Goal: Task Accomplishment & Management: Use online tool/utility

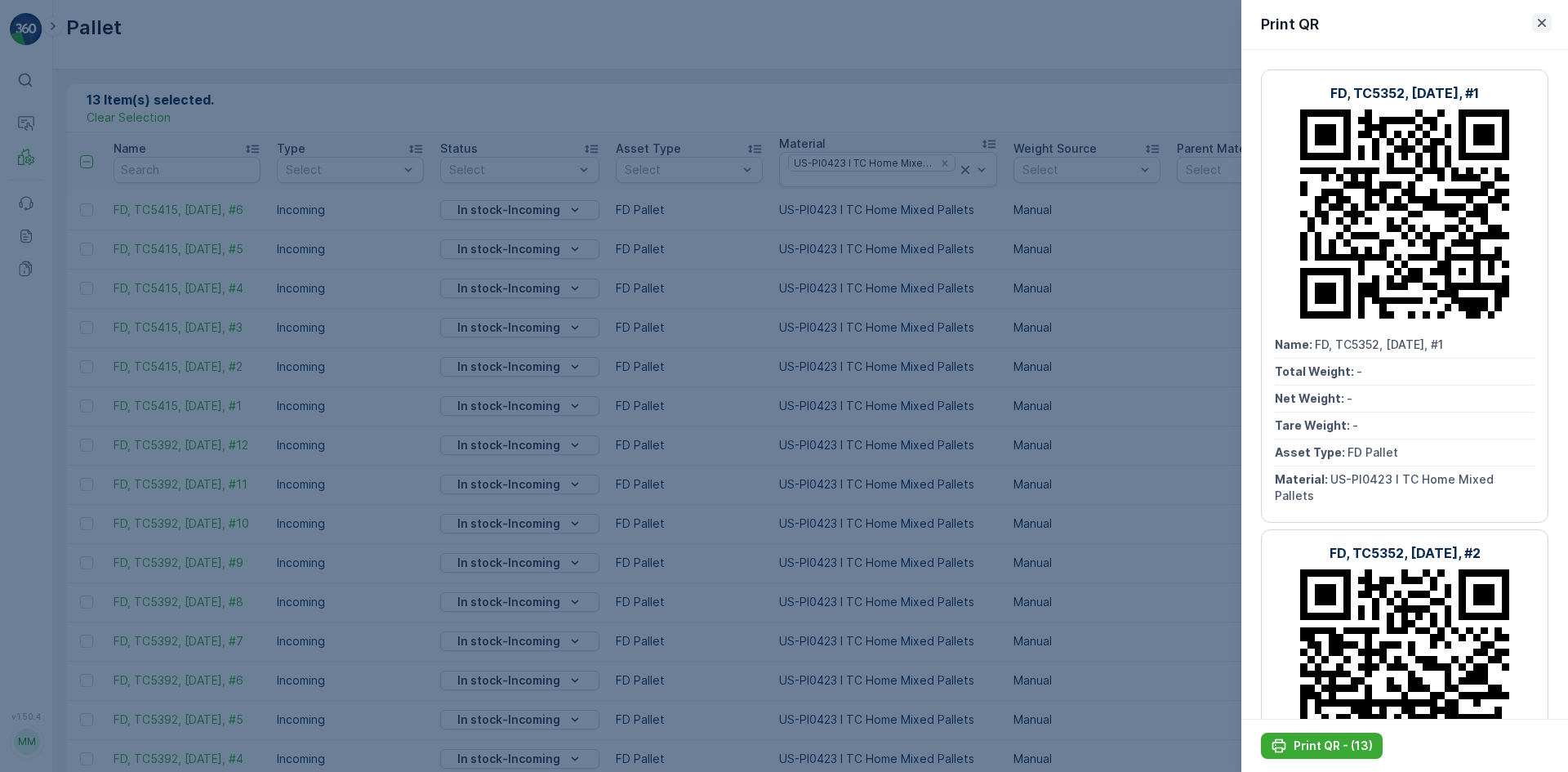
click at [1549, 19] on icon "button" at bounding box center [1541, 23] width 16 height 16
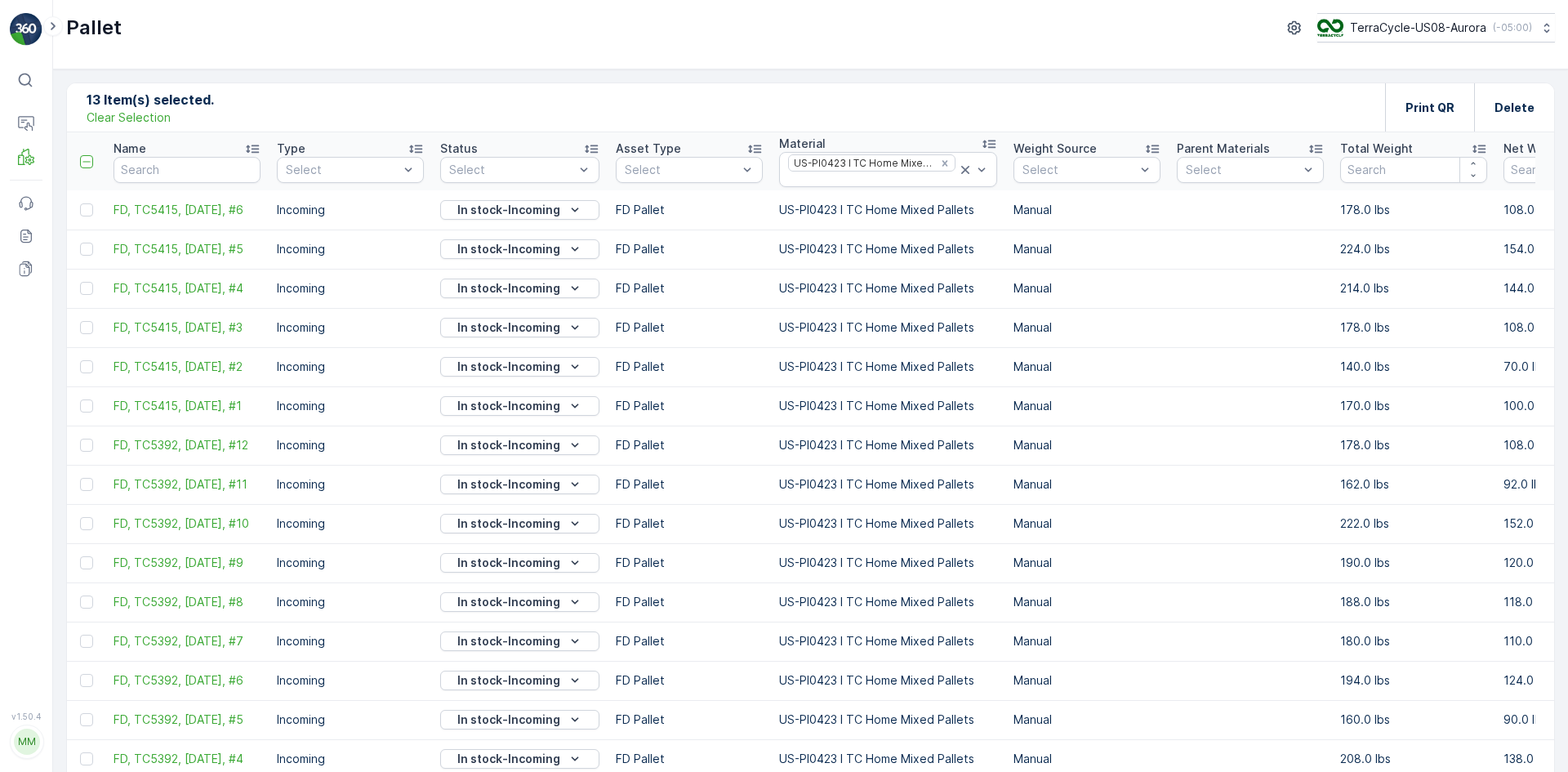
click at [907, 85] on div "13 Item(s) selected. Clear Selection Print QR Delete" at bounding box center [810, 107] width 1487 height 49
click at [961, 173] on icon at bounding box center [965, 170] width 8 height 8
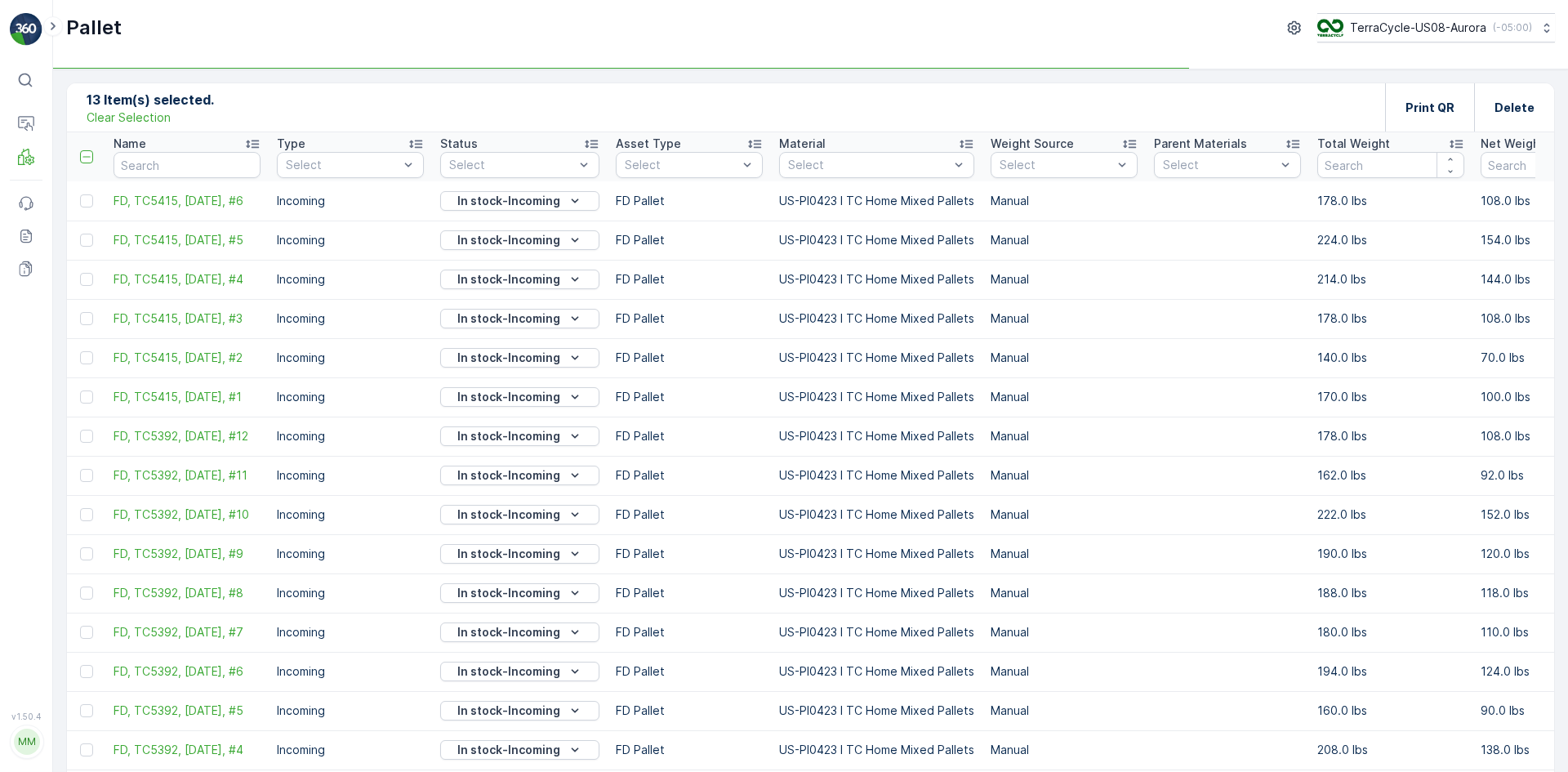
click at [138, 116] on p "Clear Selection" at bounding box center [128, 117] width 85 height 16
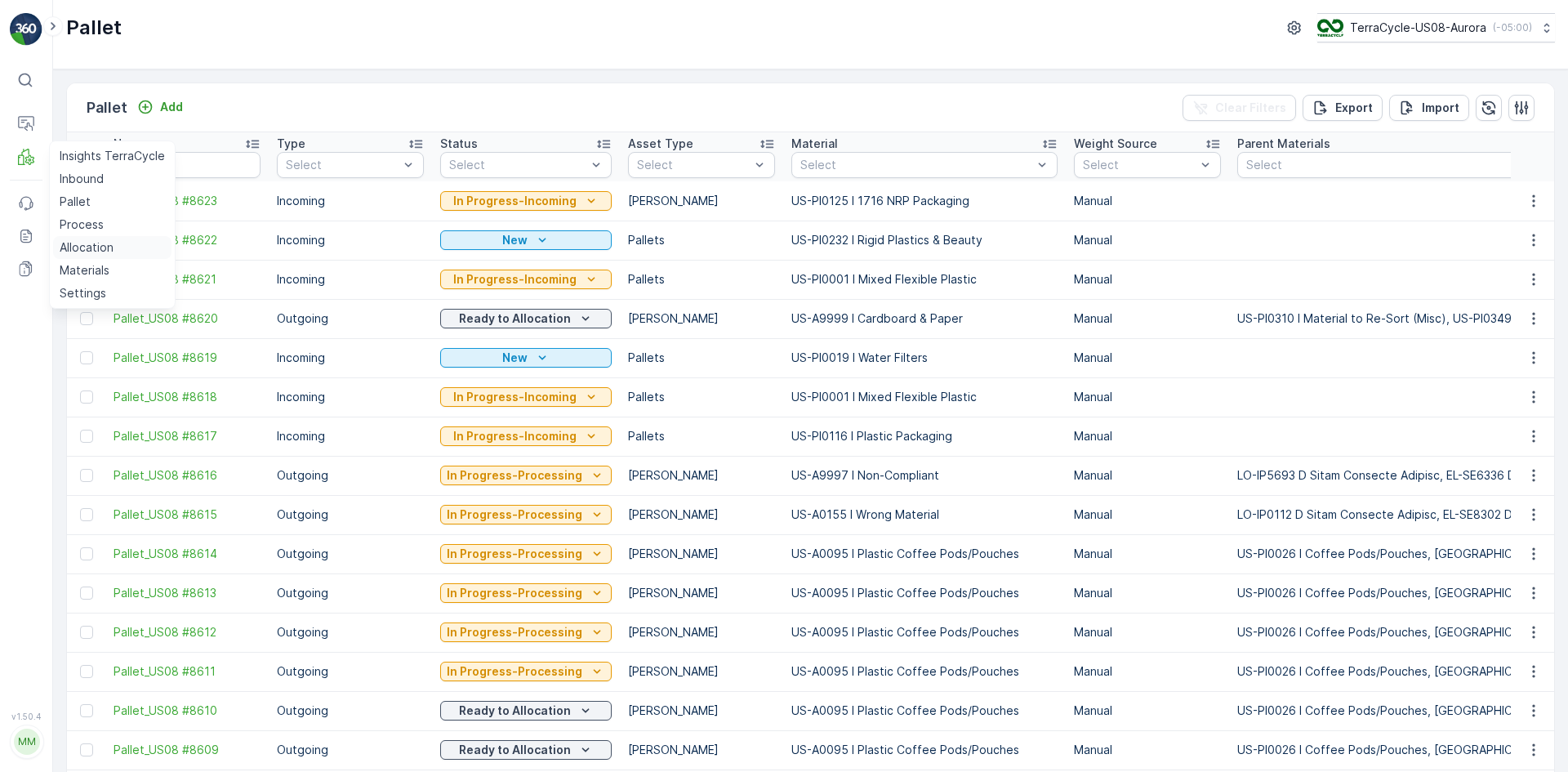
click at [84, 244] on p "Allocation" at bounding box center [87, 248] width 54 height 16
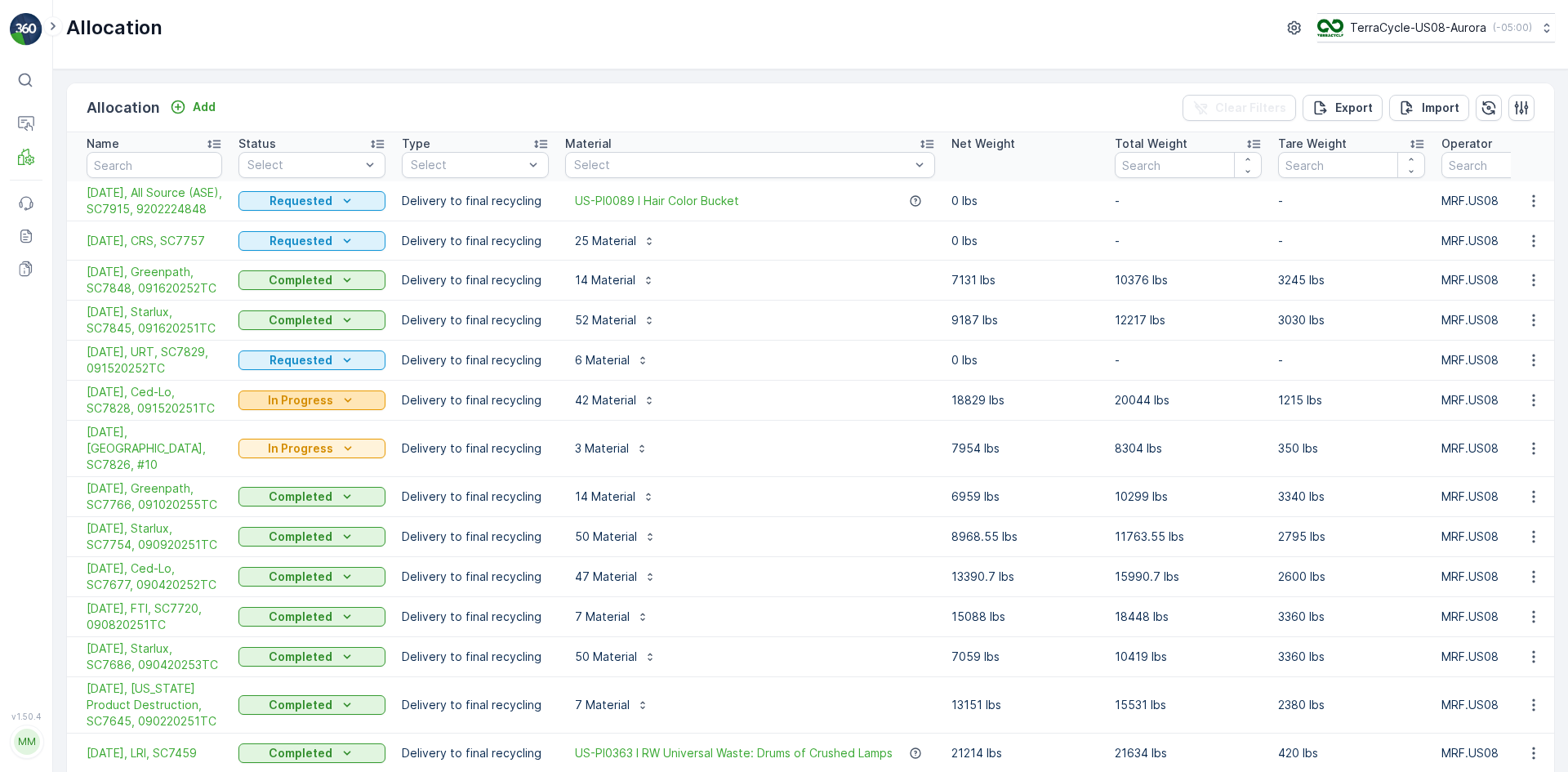
click at [282, 409] on p "In Progress" at bounding box center [300, 400] width 66 height 16
click at [278, 484] on span "Completed" at bounding box center [279, 486] width 62 height 16
click at [1525, 409] on icon "button" at bounding box center [1533, 400] width 16 height 16
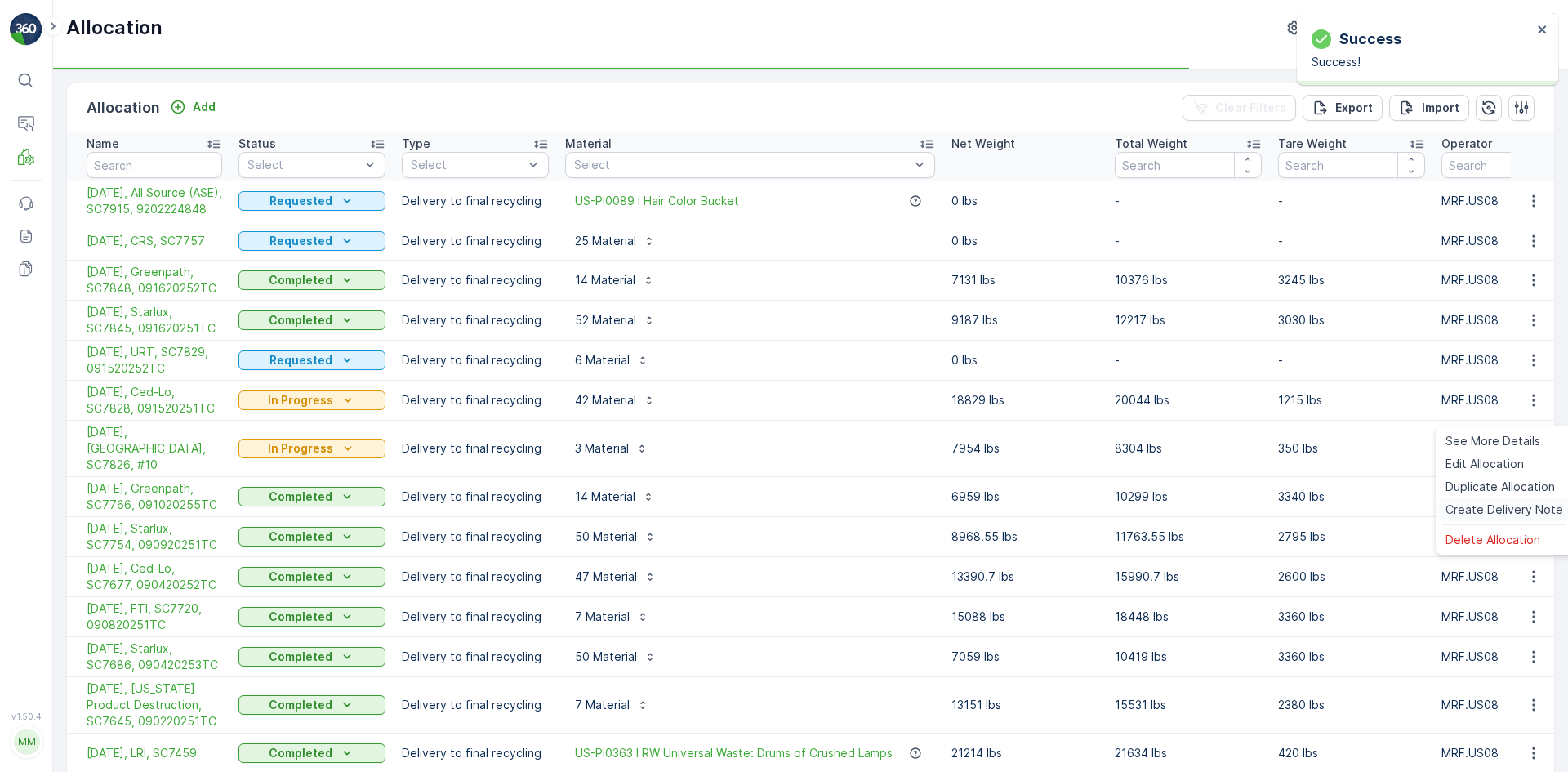
click at [1498, 499] on div "Create Delivery Note" at bounding box center [1503, 509] width 130 height 23
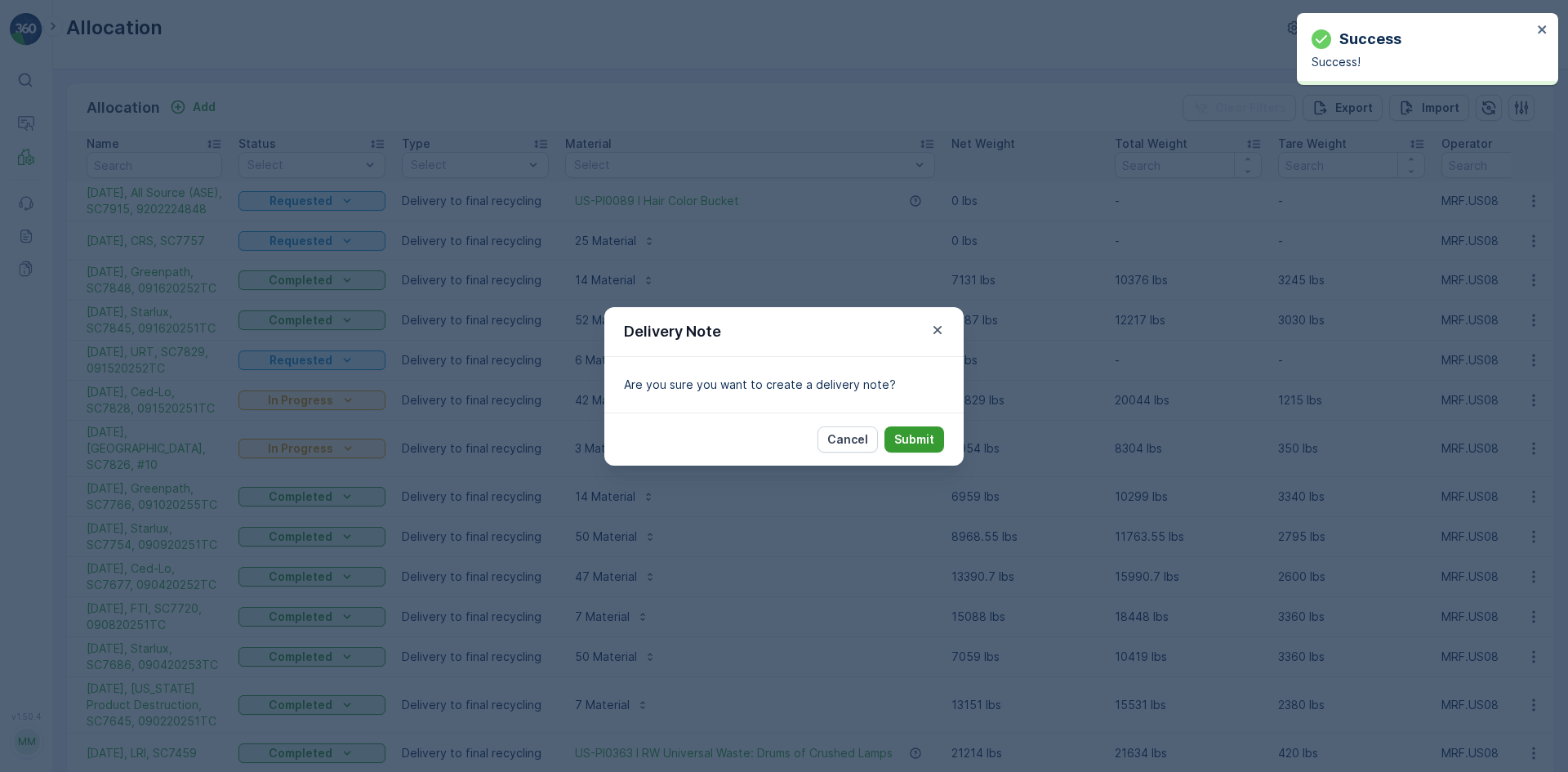
click at [934, 449] on button "Submit" at bounding box center [914, 440] width 60 height 26
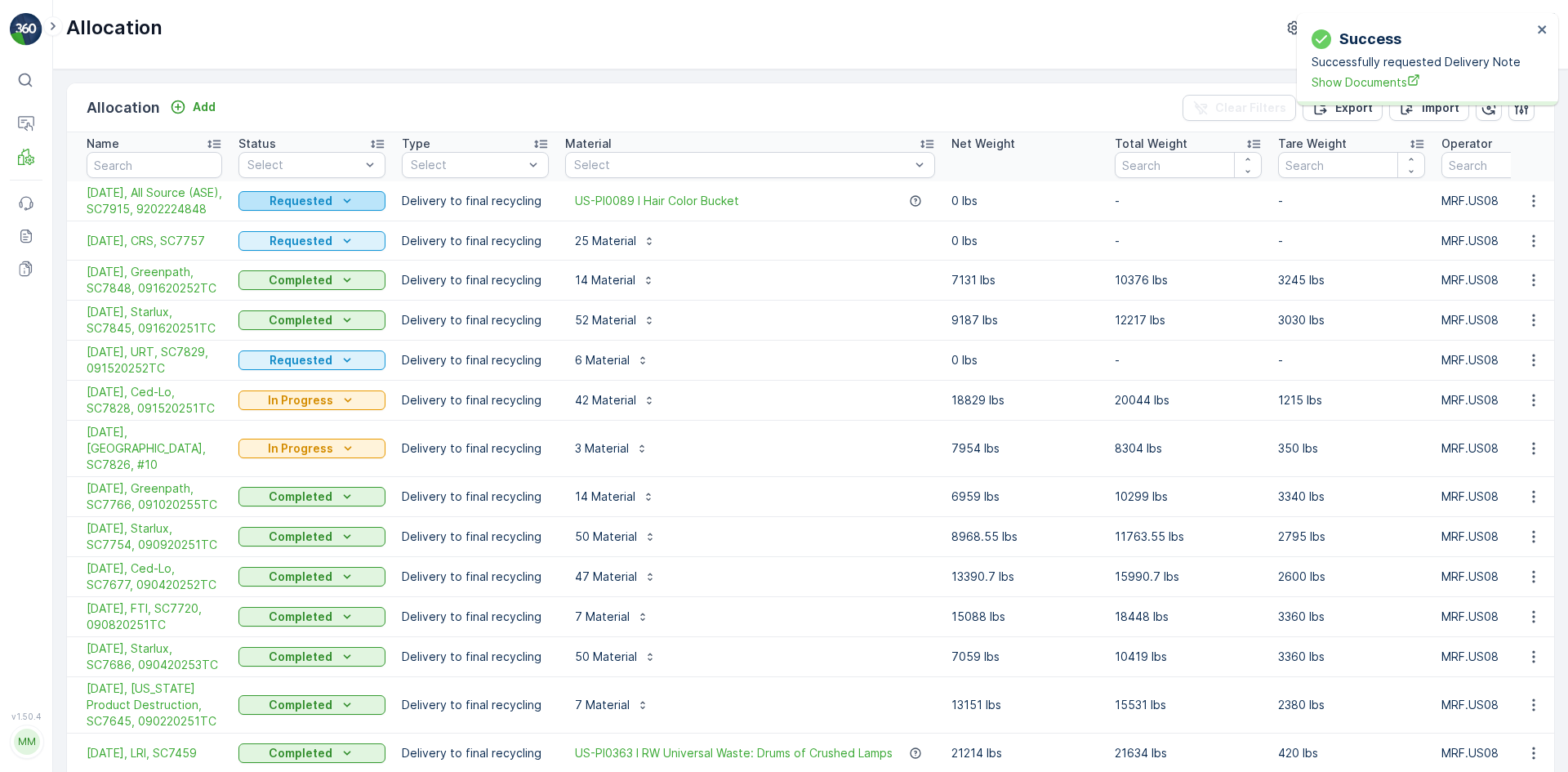
click at [349, 209] on icon "Requested" at bounding box center [347, 201] width 16 height 16
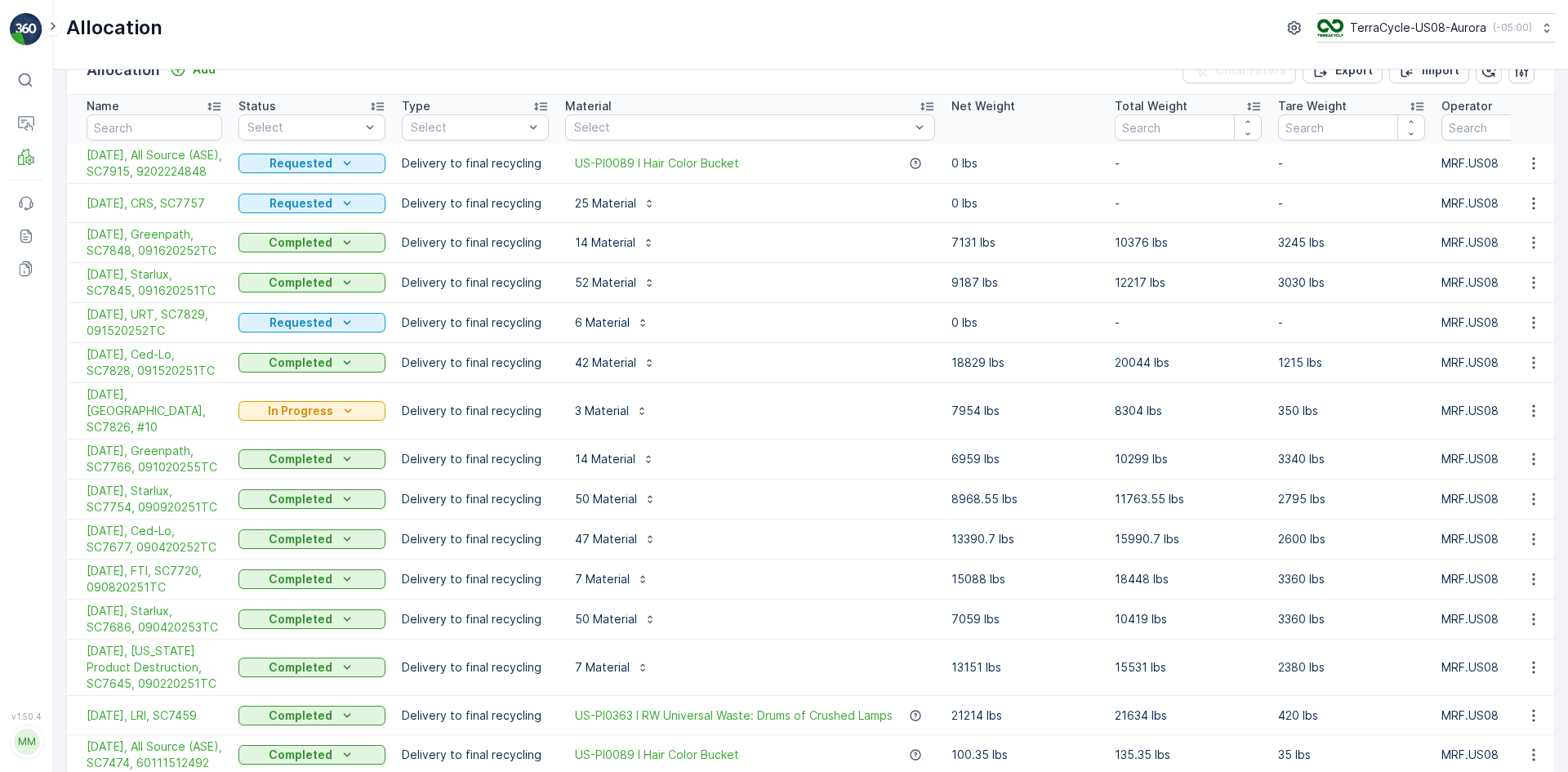
scroll to position [82, 0]
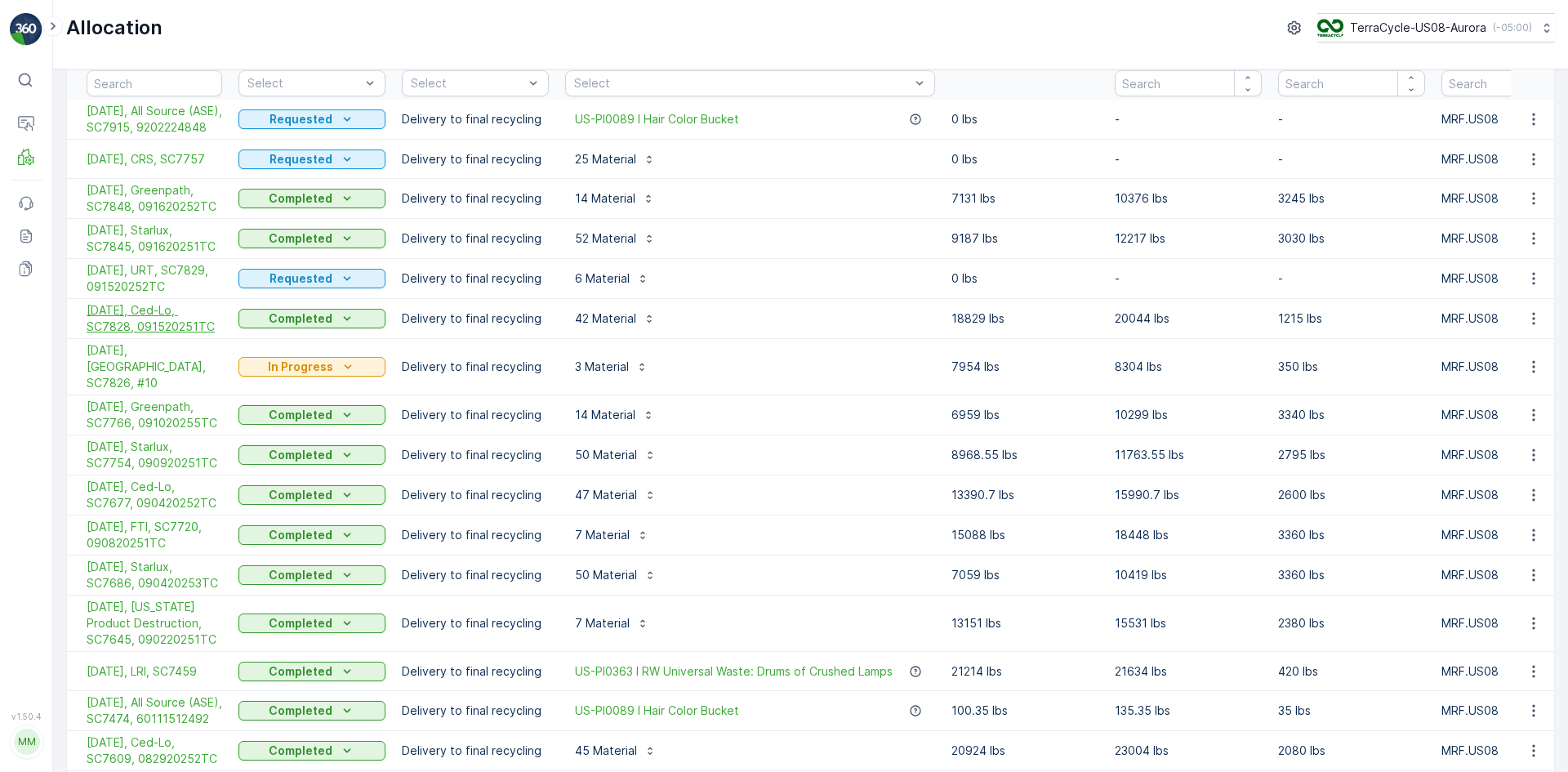
click at [208, 332] on span "[DATE], Ced-Lo, SC7828, 091520251TC" at bounding box center [154, 318] width 135 height 33
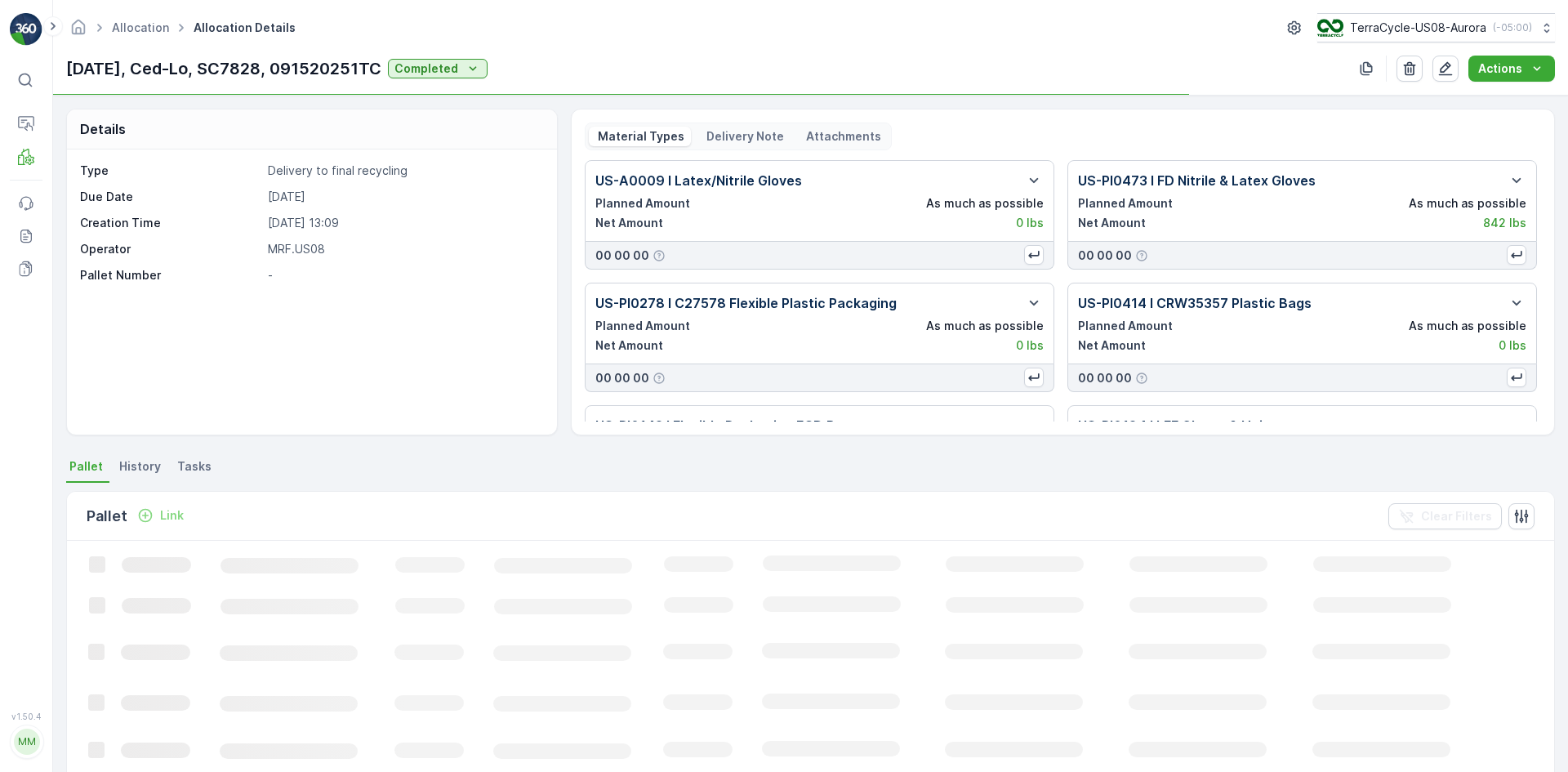
click at [745, 136] on p "Delivery Note" at bounding box center [744, 136] width 80 height 16
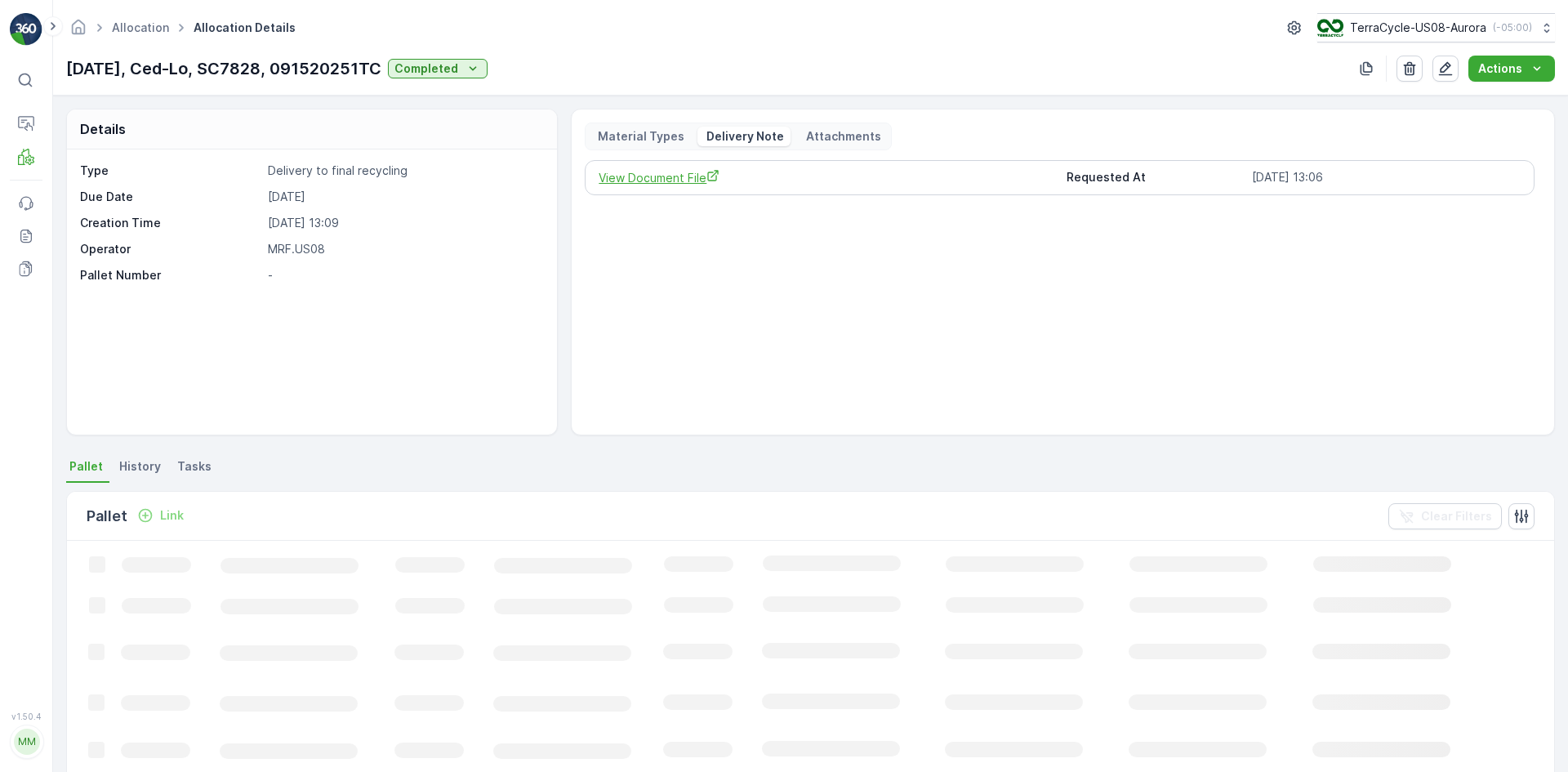
click at [687, 180] on span "View Document File" at bounding box center [825, 177] width 454 height 17
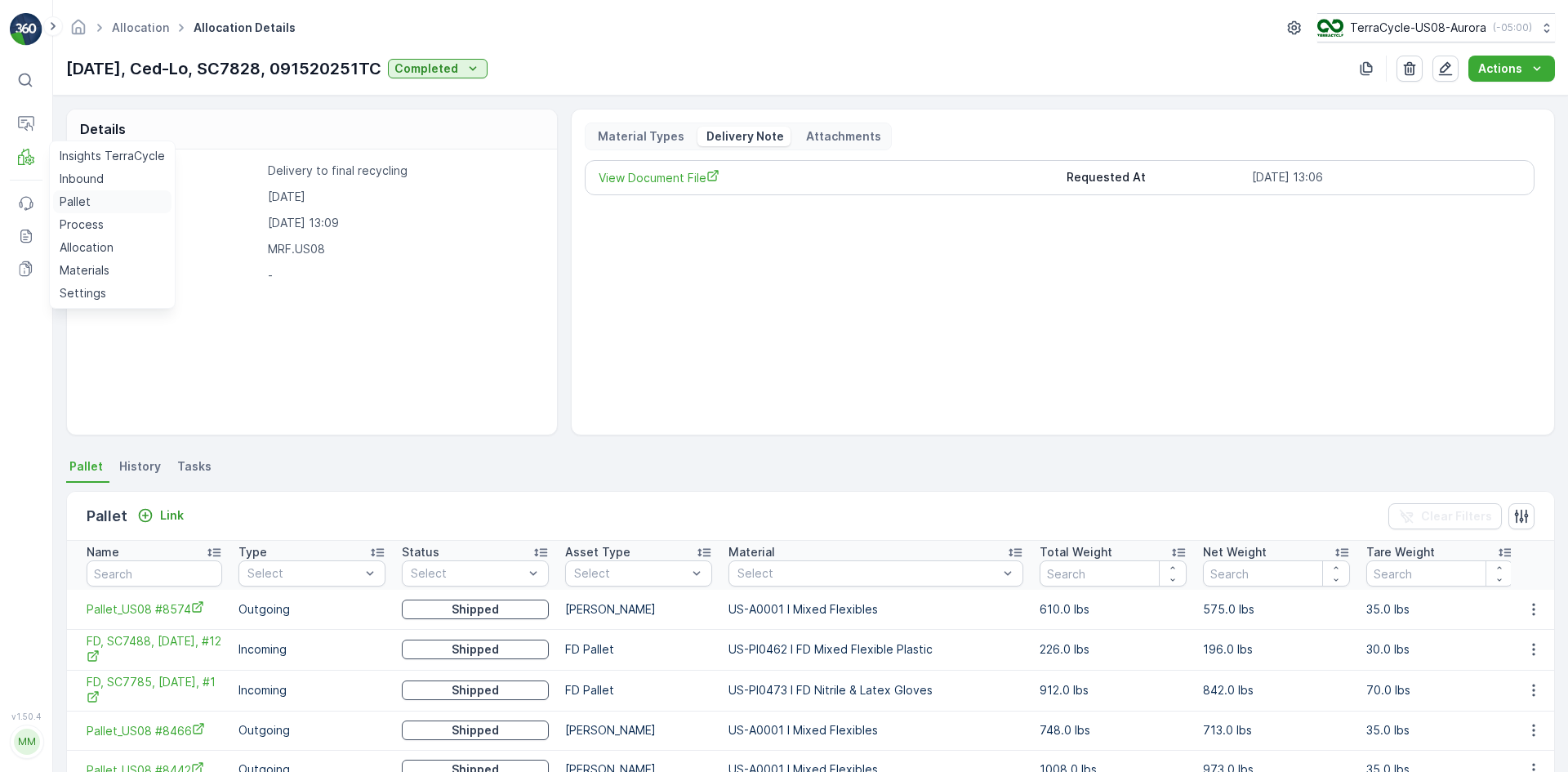
click at [76, 208] on p "Pallet" at bounding box center [75, 202] width 31 height 16
